Goal: Find specific page/section: Find specific page/section

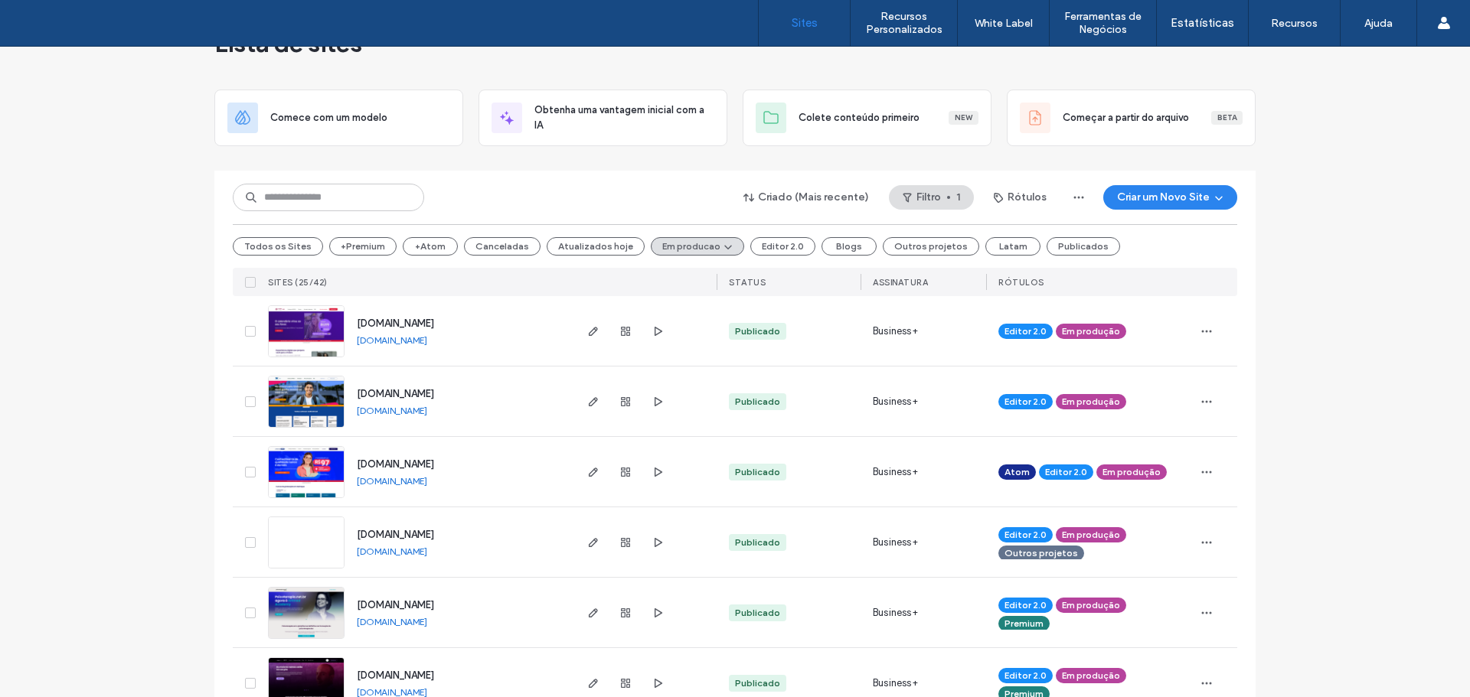
scroll to position [77, 0]
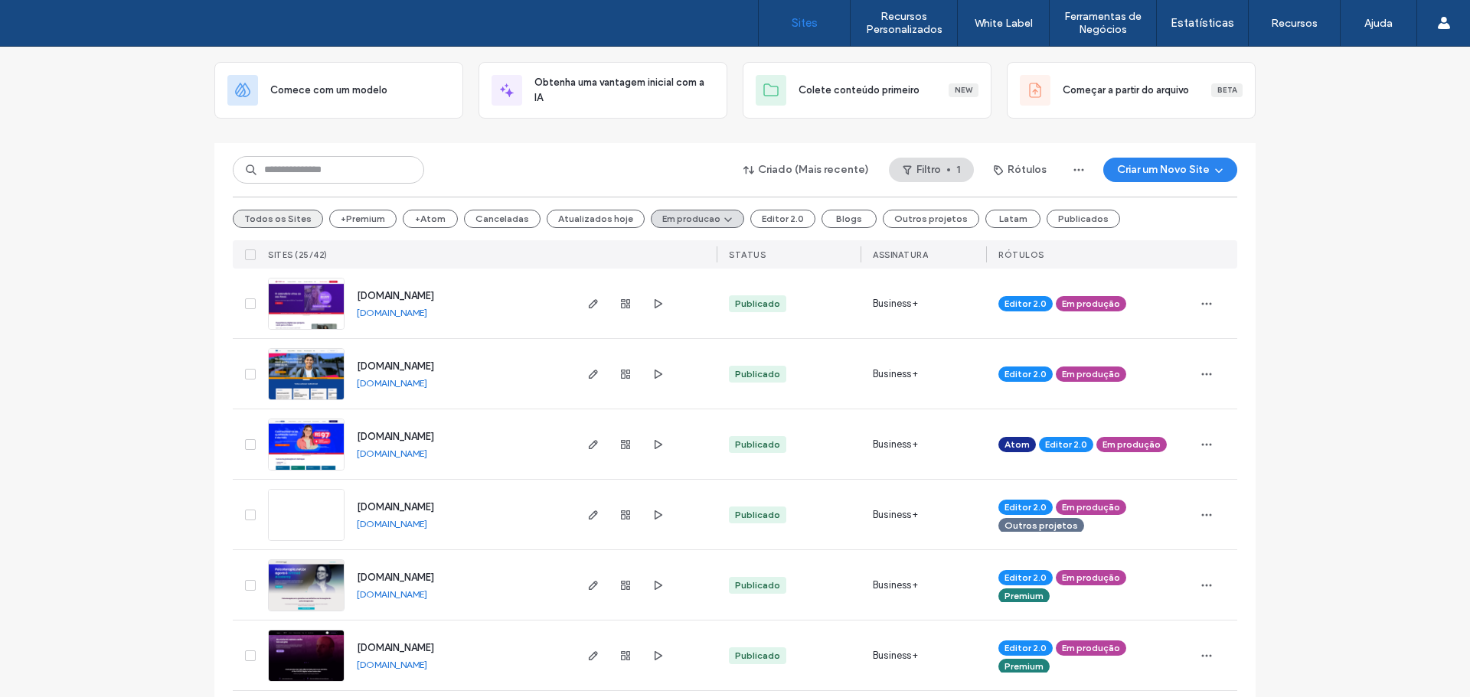
click at [258, 218] on button "Todos os Sites" at bounding box center [278, 219] width 90 height 18
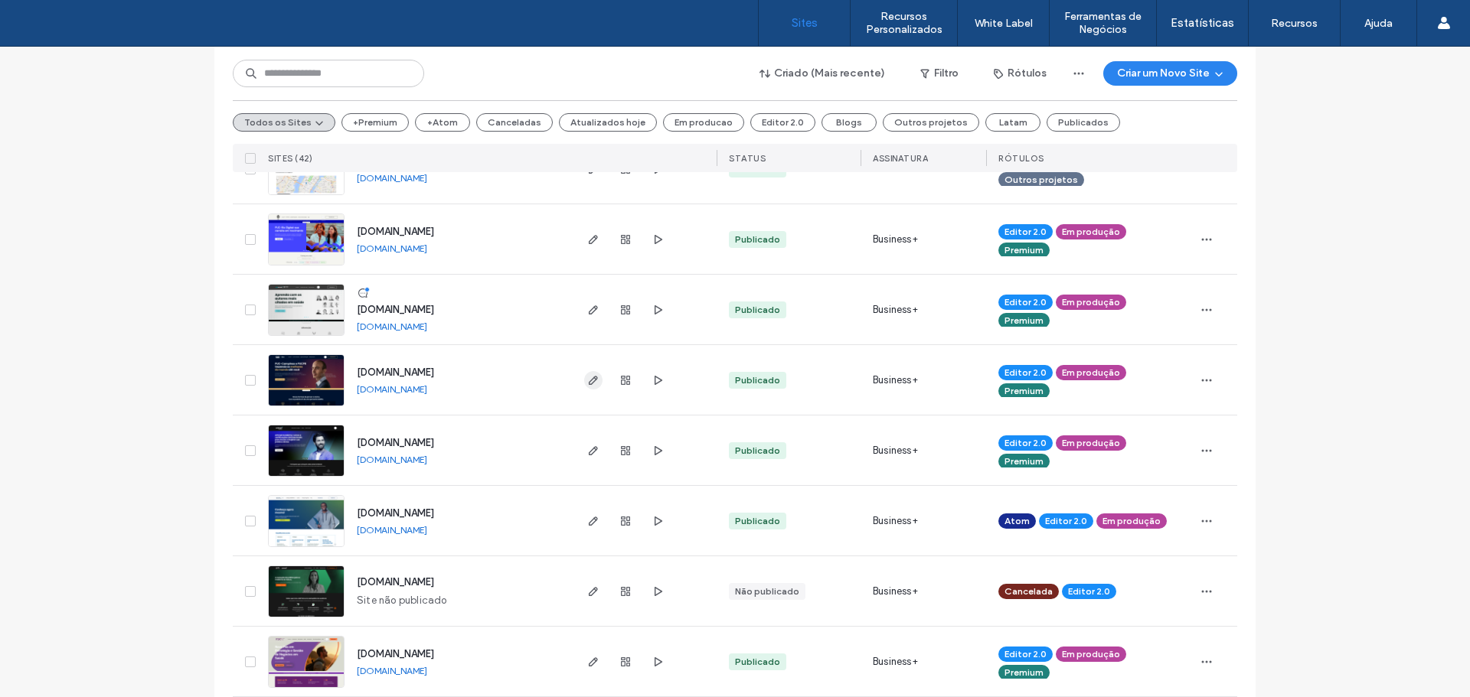
click at [587, 379] on icon "button" at bounding box center [593, 380] width 12 height 12
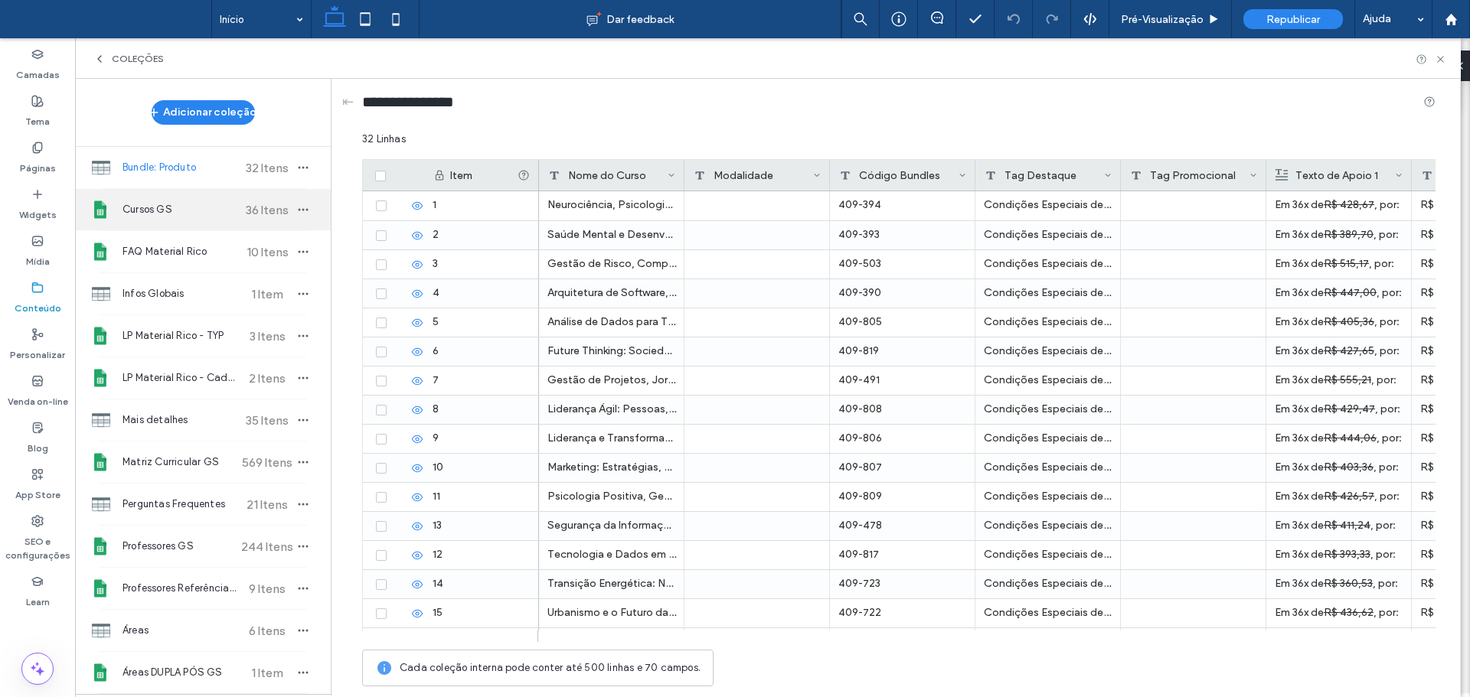
click at [142, 212] on span "Cursos GS" at bounding box center [179, 209] width 114 height 15
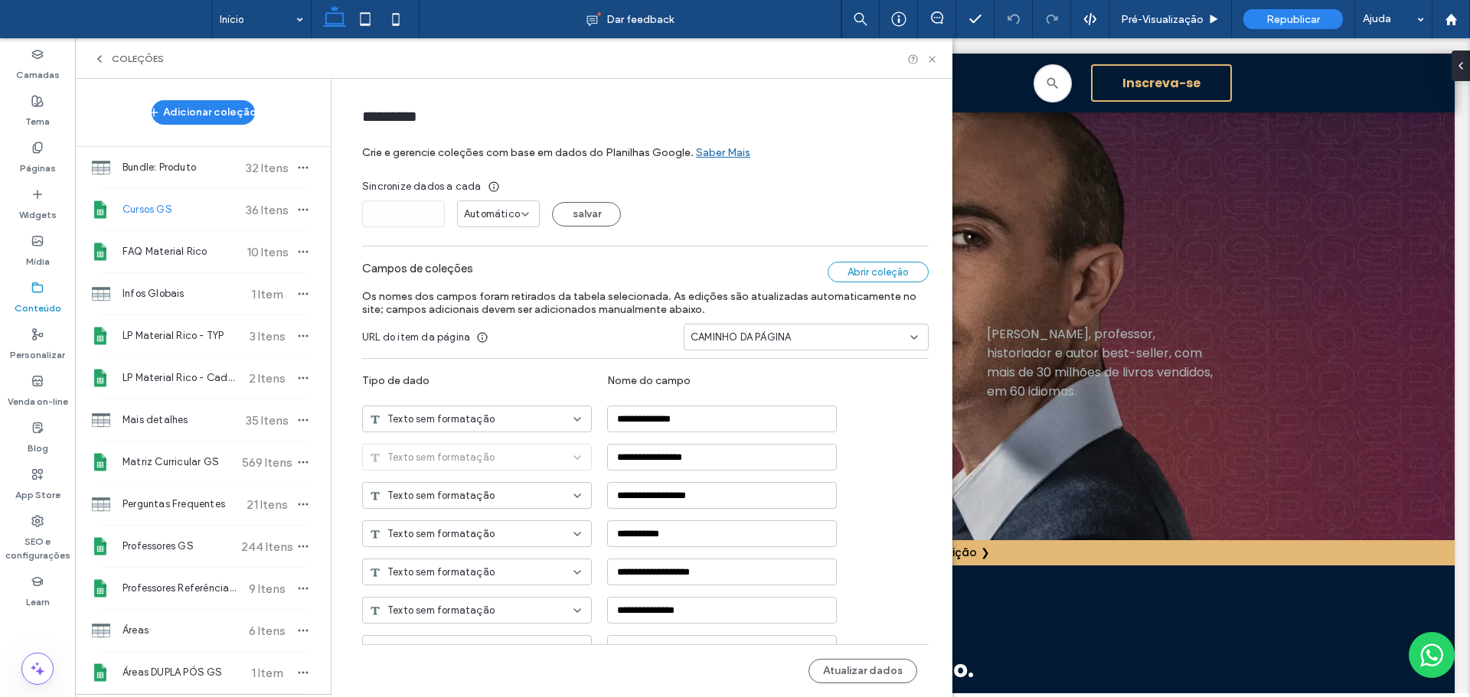
click at [859, 272] on div "Abrir coleção" at bounding box center [877, 272] width 101 height 21
